Goal: Task Accomplishment & Management: Manage account settings

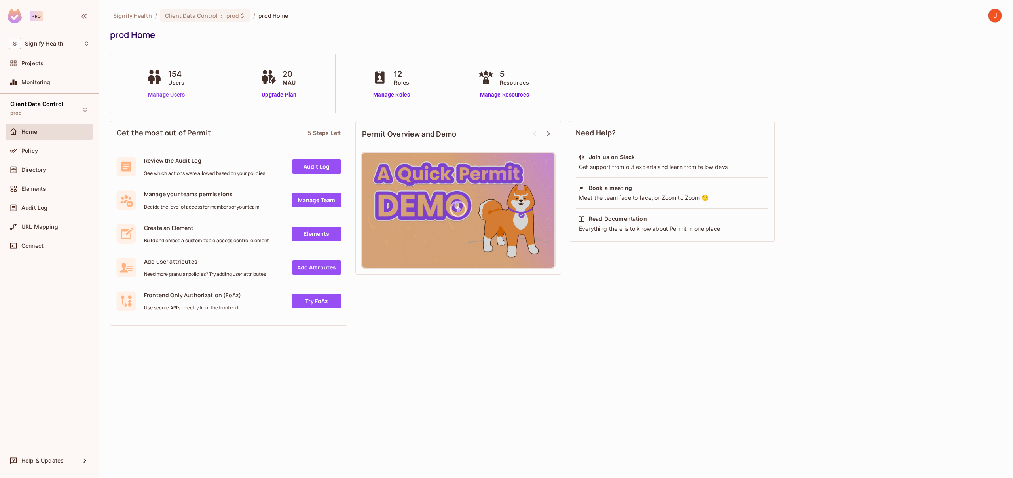
click at [171, 96] on link "Manage Users" at bounding box center [166, 95] width 44 height 8
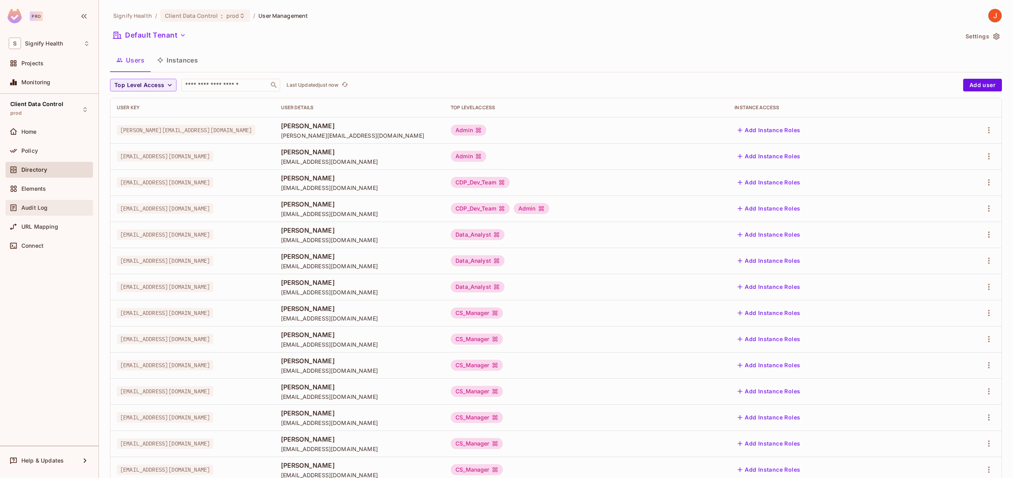
click at [42, 208] on span "Audit Log" at bounding box center [34, 207] width 26 height 6
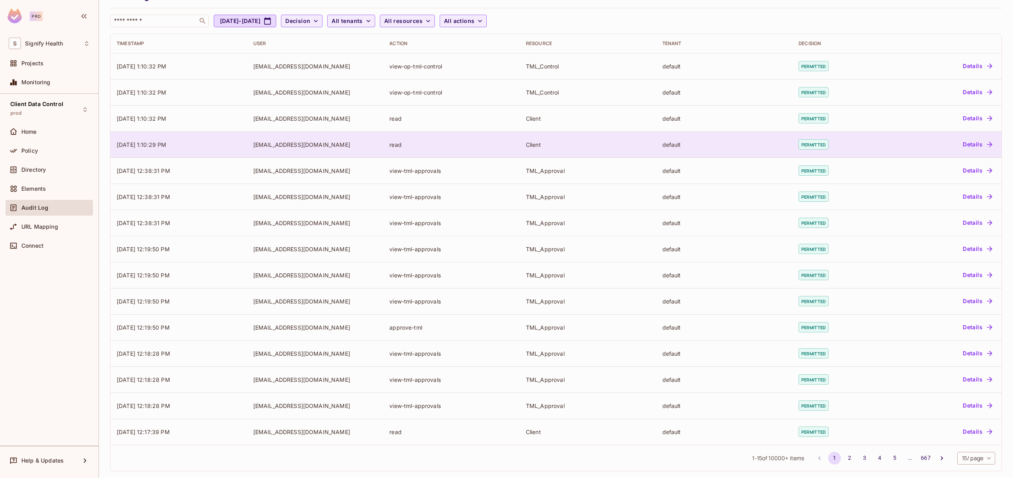
scroll to position [44, 0]
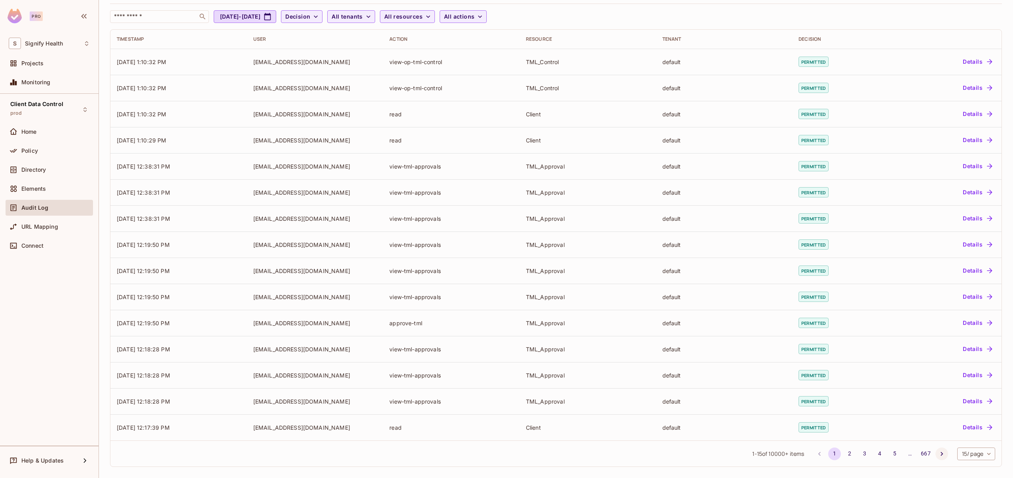
click at [937, 451] on icon "Go to next page" at bounding box center [941, 454] width 8 height 8
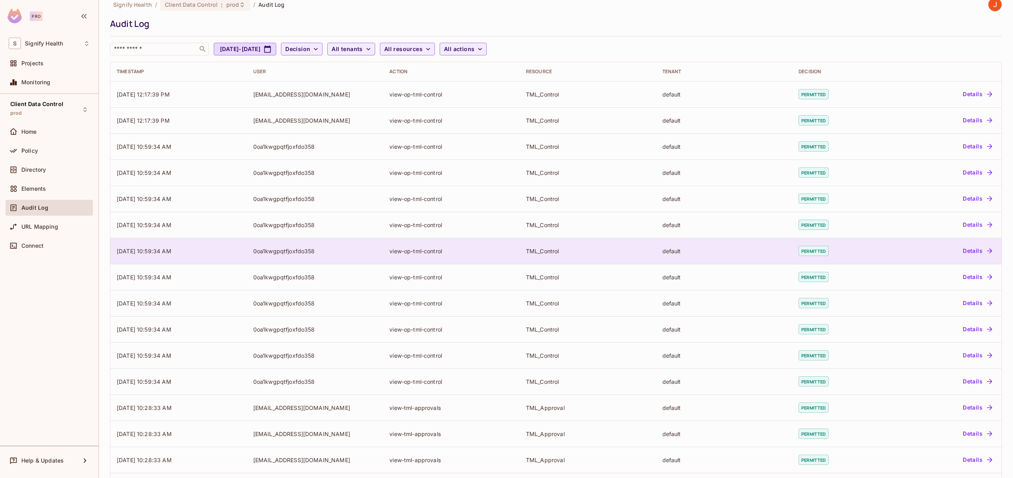
scroll to position [0, 0]
